Goal: Entertainment & Leisure: Consume media (video, audio)

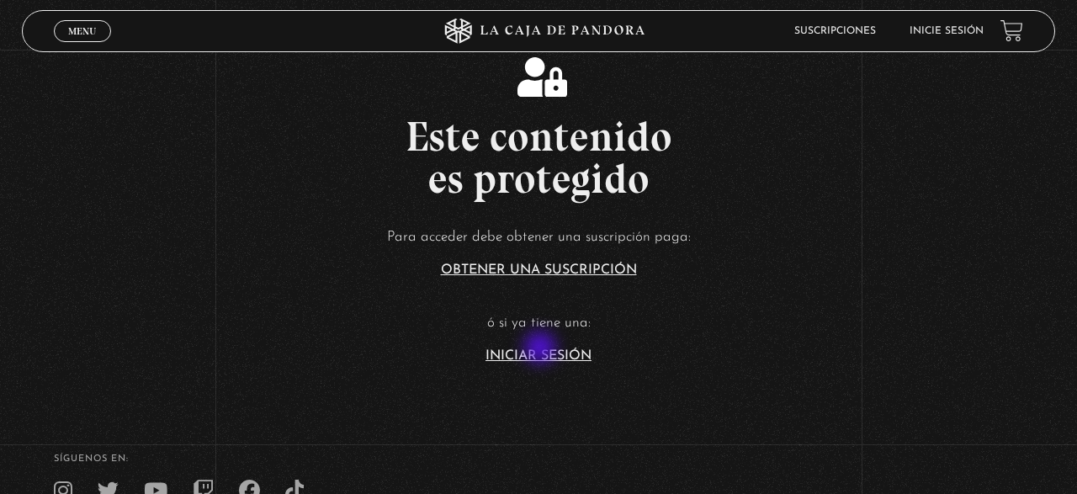
click at [541, 350] on link "Iniciar Sesión" at bounding box center [539, 355] width 106 height 13
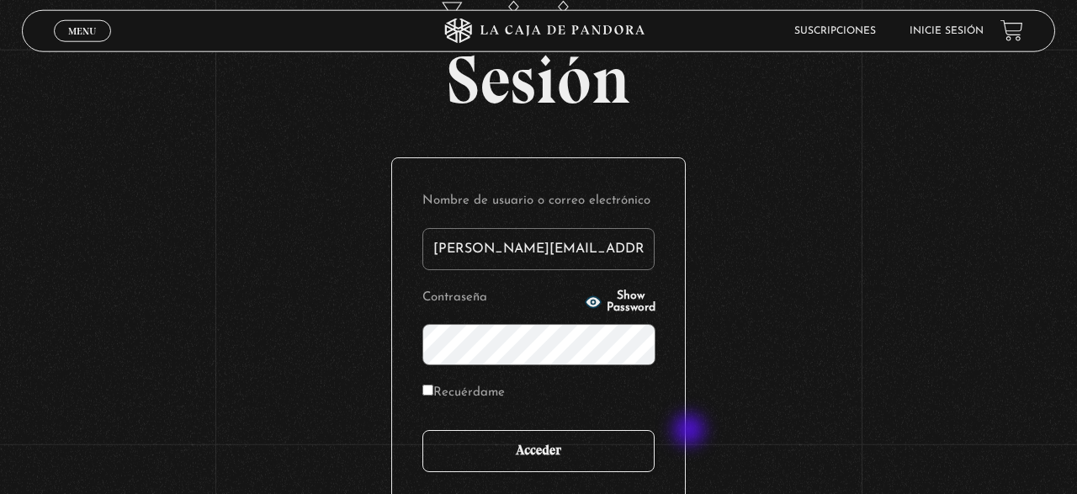
scroll to position [88, 0]
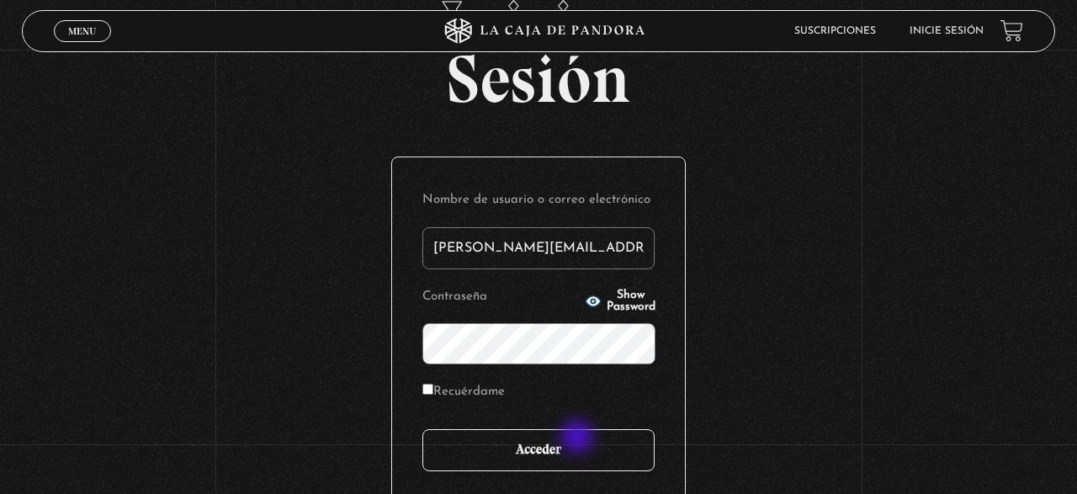
type input "ivonne.meneses07@gmail.com"
click at [550, 438] on input "Acceder" at bounding box center [538, 450] width 232 height 42
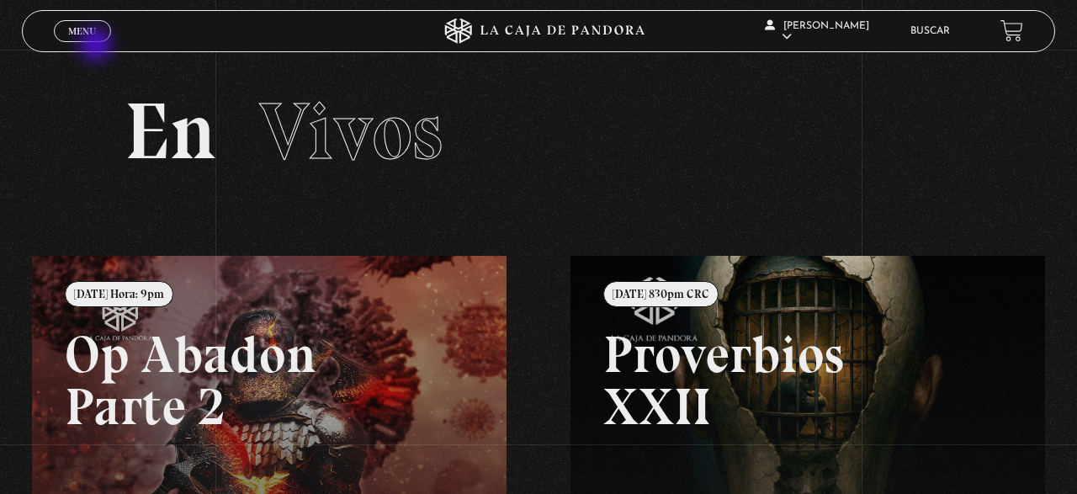
click at [82, 31] on span "Menu" at bounding box center [82, 31] width 28 height 10
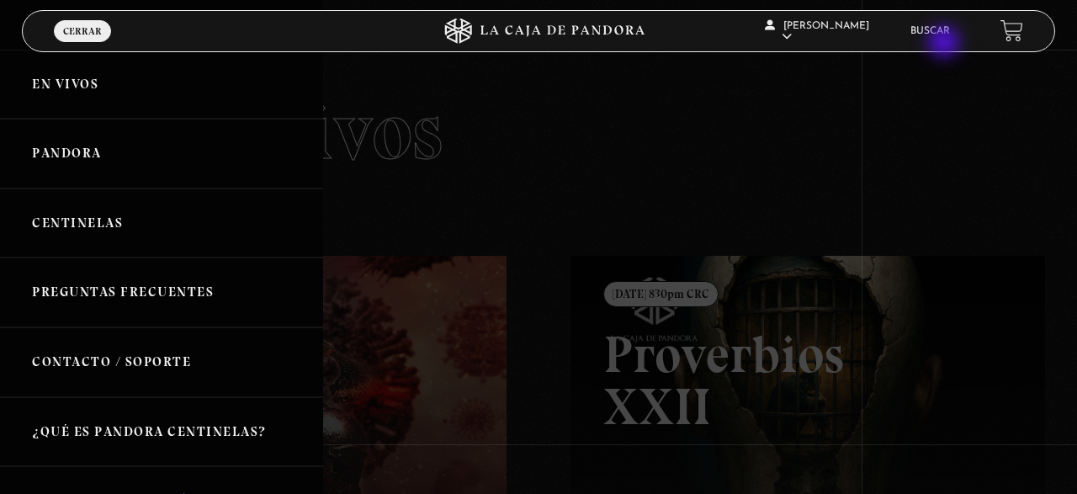
click at [942, 36] on link "Buscar" at bounding box center [931, 31] width 40 height 10
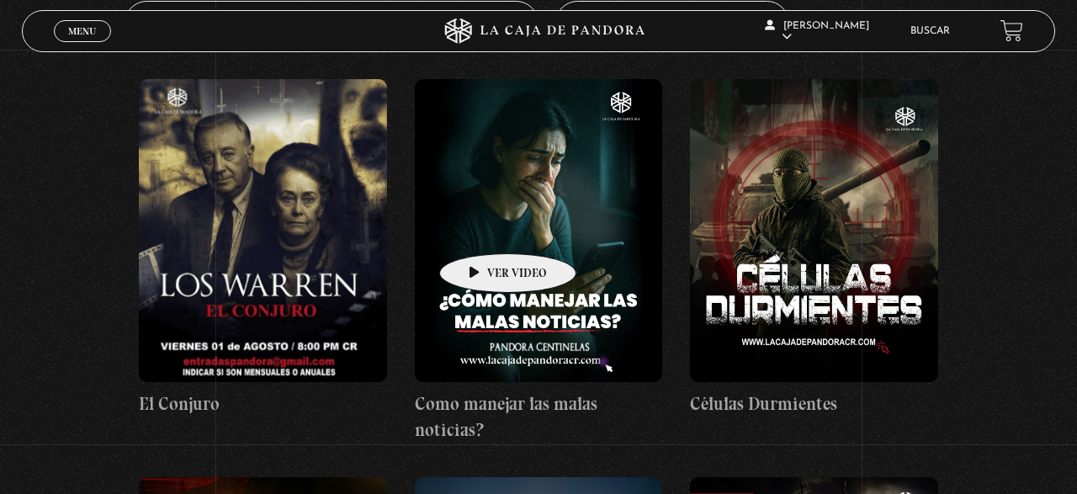
scroll to position [263, 0]
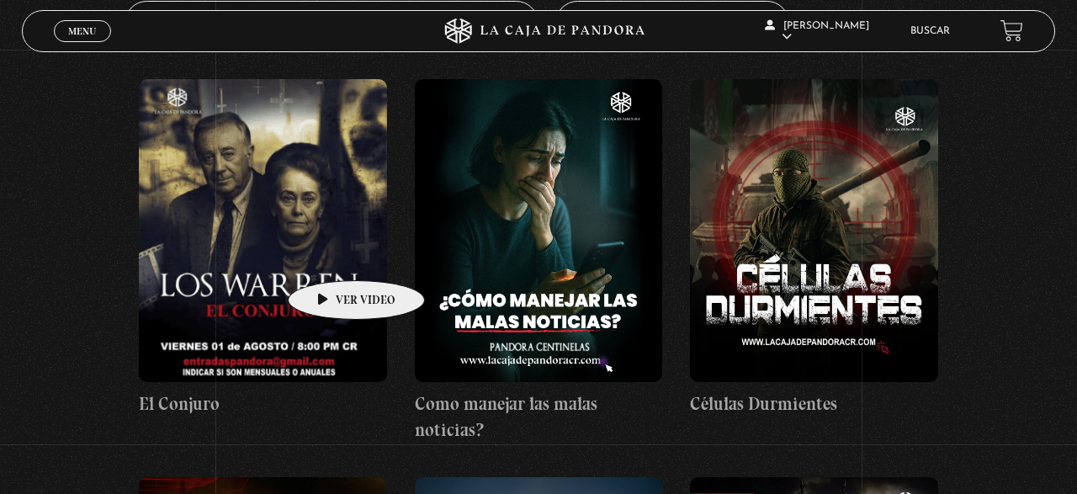
click at [330, 255] on figure at bounding box center [263, 230] width 248 height 303
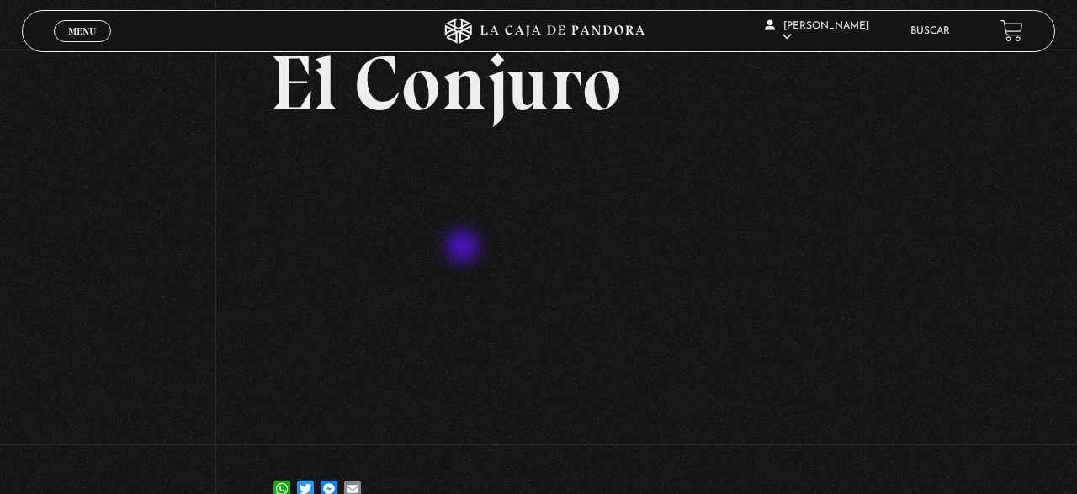
scroll to position [175, 0]
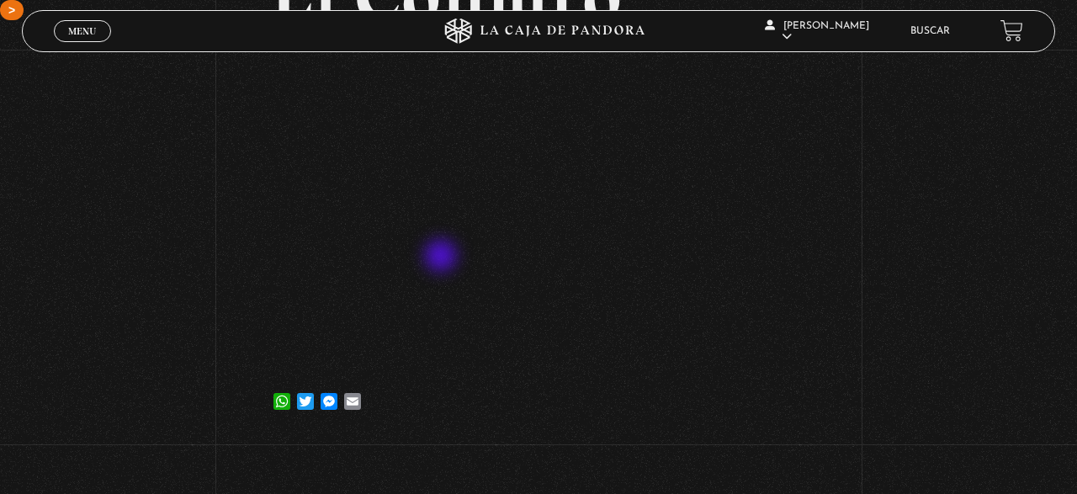
click at [443, 257] on iframe at bounding box center [539, 211] width 538 height 302
